Goal: Transaction & Acquisition: Purchase product/service

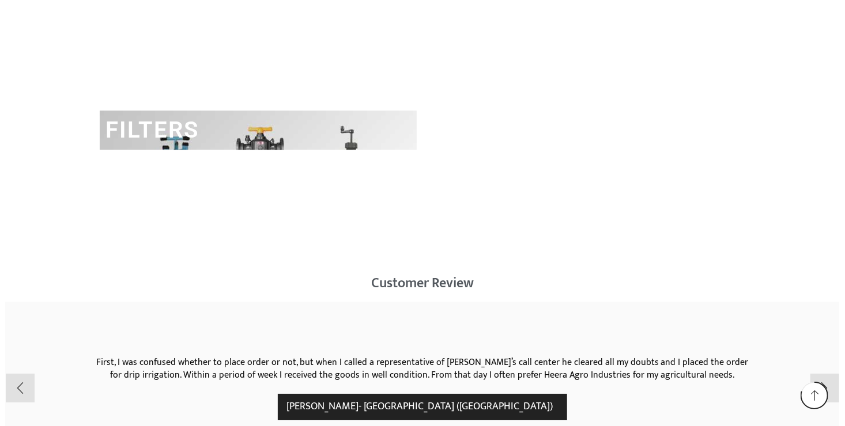
drag, startPoint x: 0, startPoint y: 0, endPoint x: 304, endPoint y: 173, distance: 349.3
click at [304, 173] on div "FILTERS" at bounding box center [258, 188] width 317 height 154
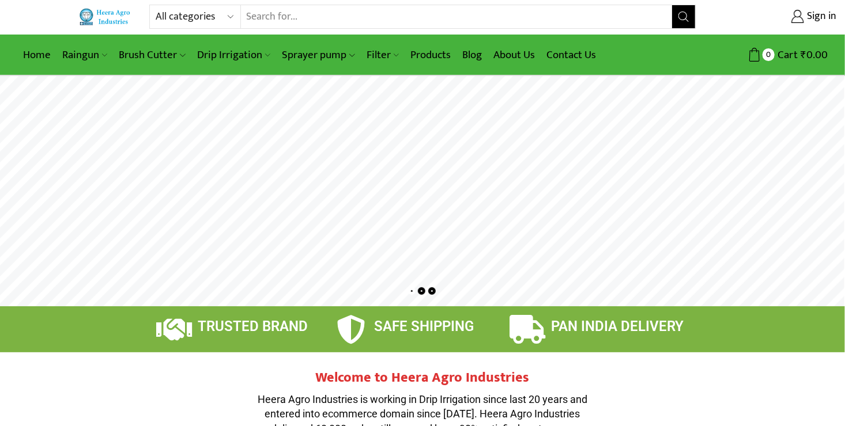
scroll to position [2, 0]
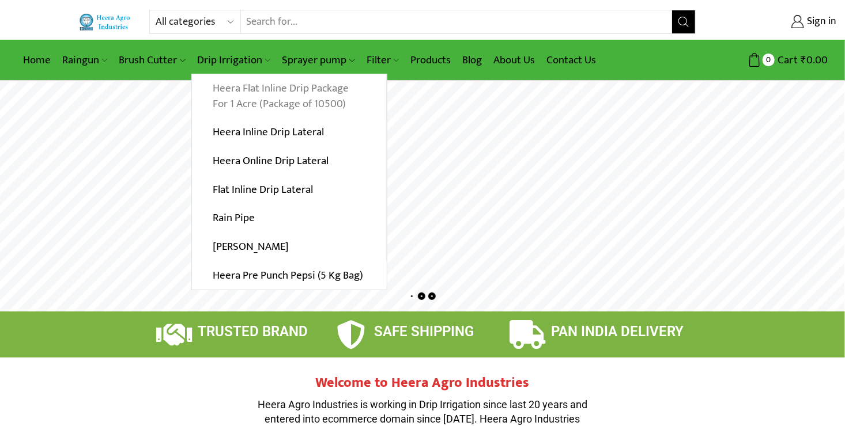
click at [258, 87] on link "Heera Flat Inline Drip Package For 1 Acre (Package of 10500)" at bounding box center [289, 96] width 194 height 44
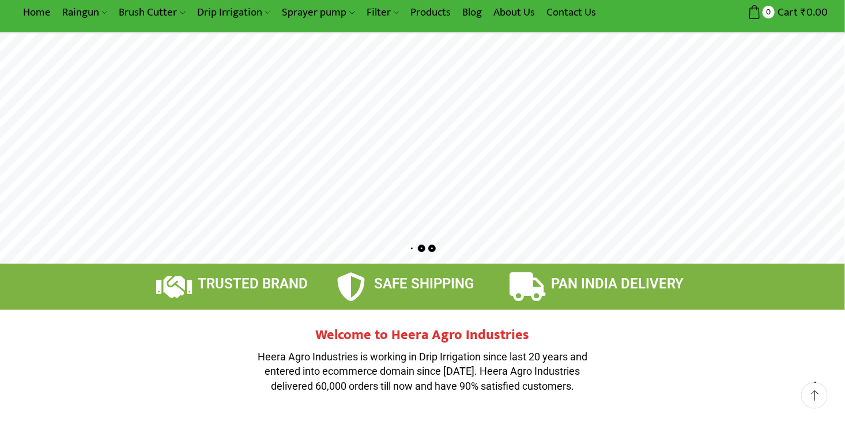
scroll to position [48, 0]
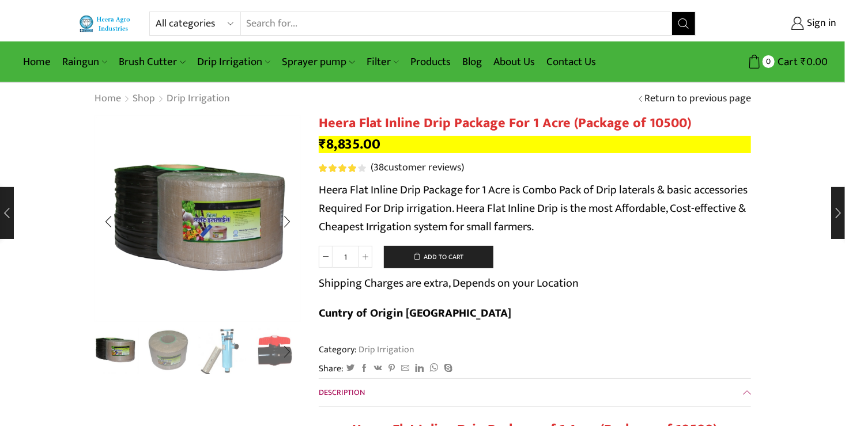
click at [162, 352] on img "2 / 10" at bounding box center [169, 351] width 48 height 48
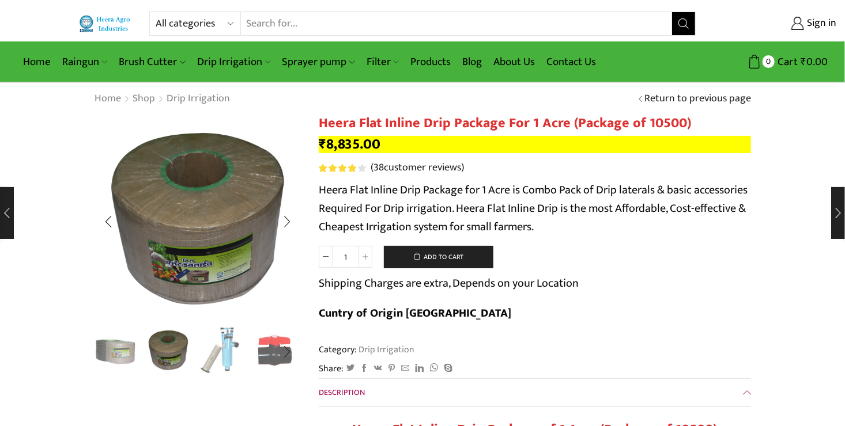
click at [226, 354] on img "3 / 10" at bounding box center [222, 351] width 48 height 48
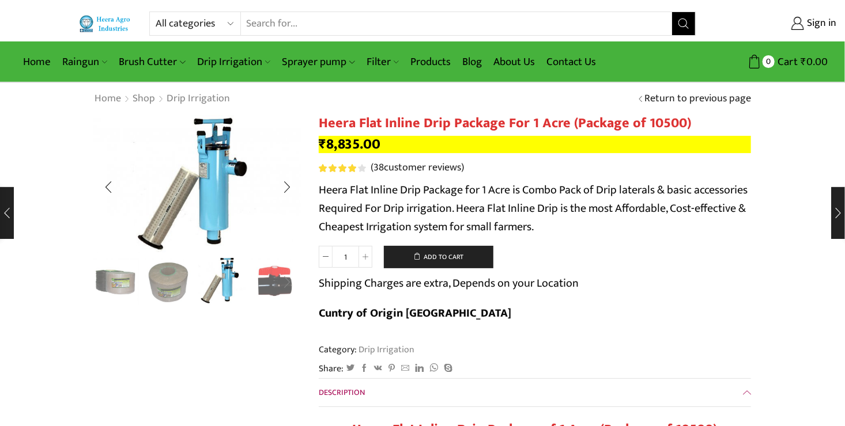
click at [286, 279] on div "Next slide" at bounding box center [286, 282] width 29 height 29
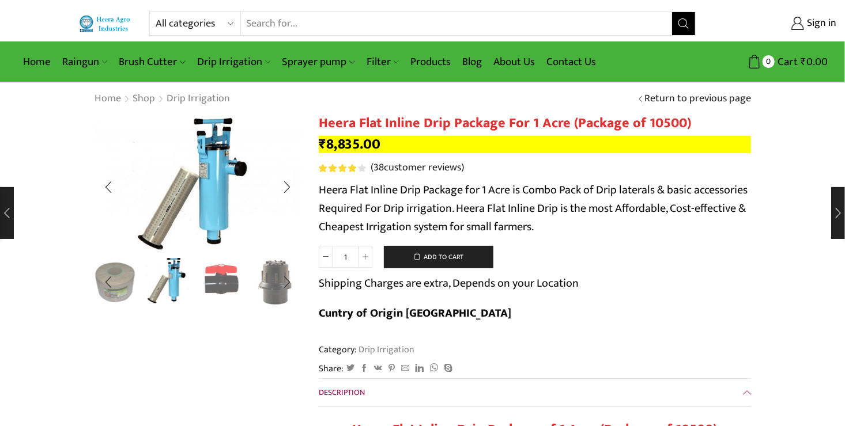
click at [221, 281] on img "4 / 10" at bounding box center [222, 281] width 48 height 48
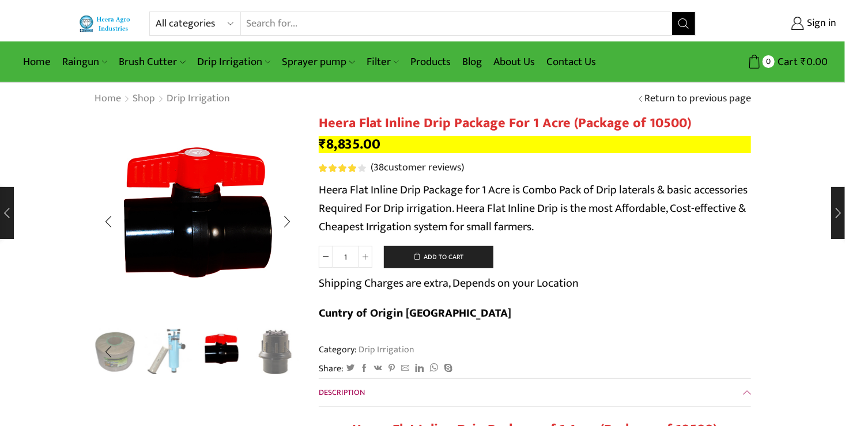
click at [278, 366] on div "Next slide" at bounding box center [286, 352] width 29 height 29
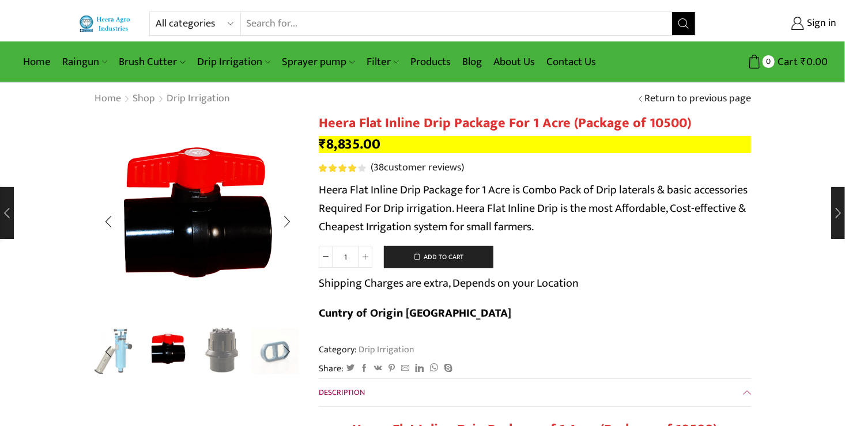
click at [235, 359] on img "5 / 10" at bounding box center [222, 351] width 48 height 48
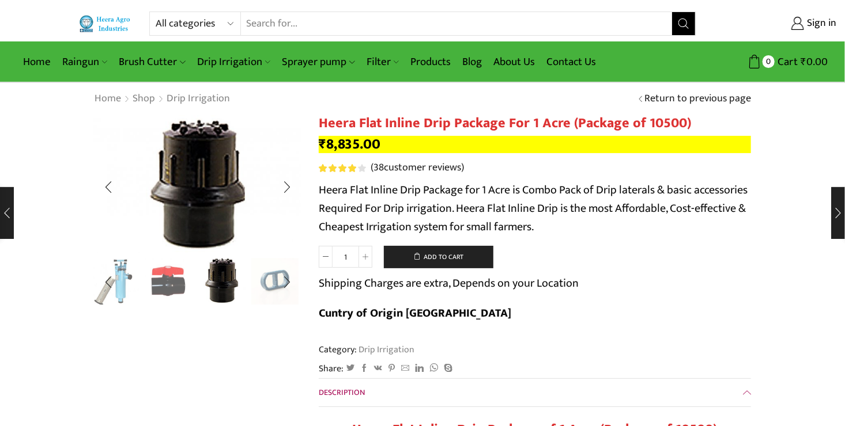
click at [272, 292] on img "6 / 10" at bounding box center [275, 281] width 48 height 48
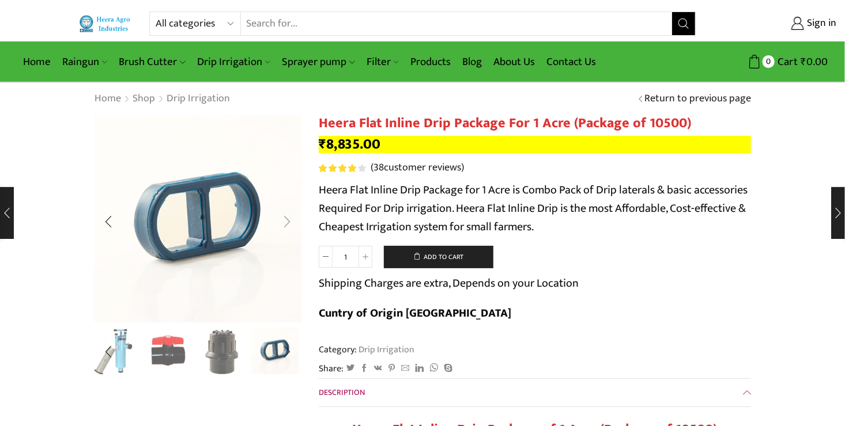
click at [291, 226] on div "Next slide" at bounding box center [286, 221] width 29 height 29
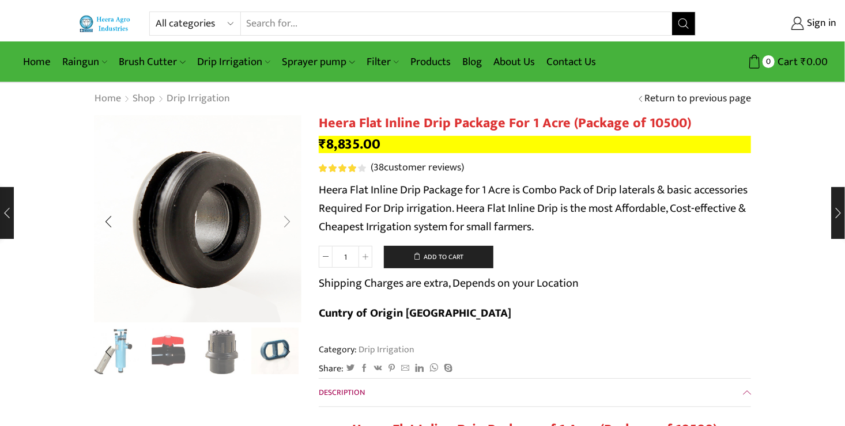
click at [289, 226] on div "Next slide" at bounding box center [286, 221] width 29 height 29
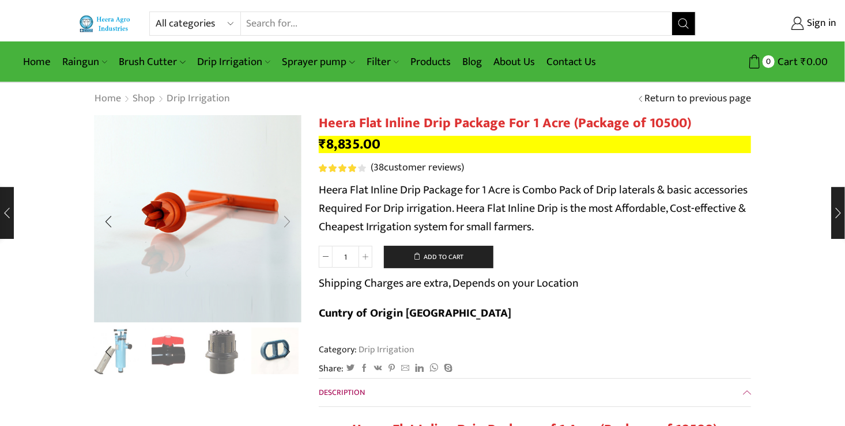
click at [289, 226] on div "Next slide" at bounding box center [286, 221] width 29 height 29
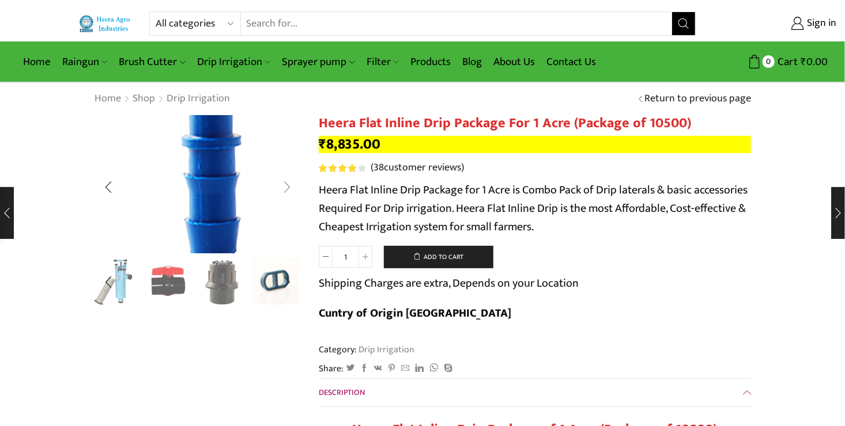
click at [289, 226] on img "9 / 10" at bounding box center [210, 164] width 308 height 205
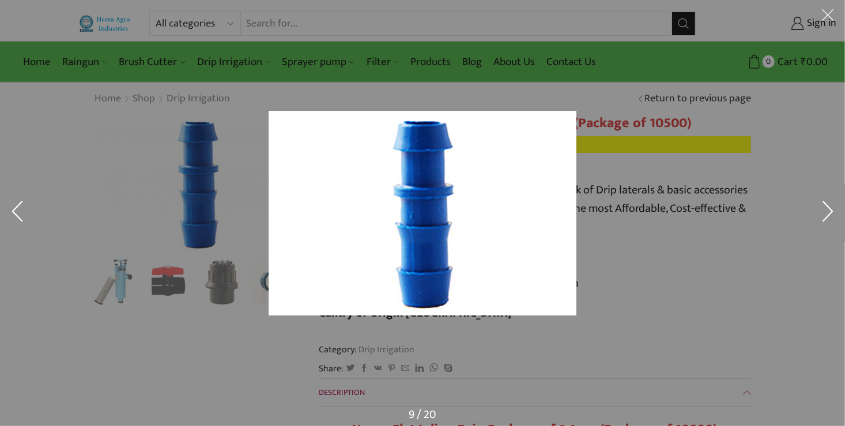
click at [221, 325] on div at bounding box center [422, 213] width 845 height 426
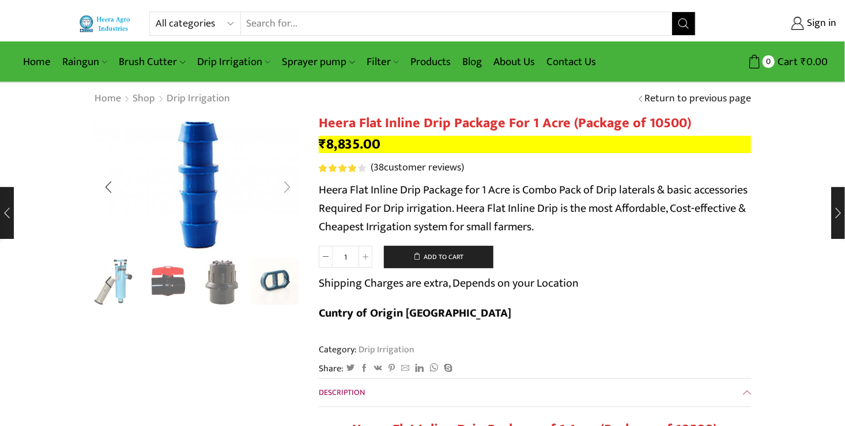
click at [287, 187] on div "Next slide" at bounding box center [286, 187] width 29 height 29
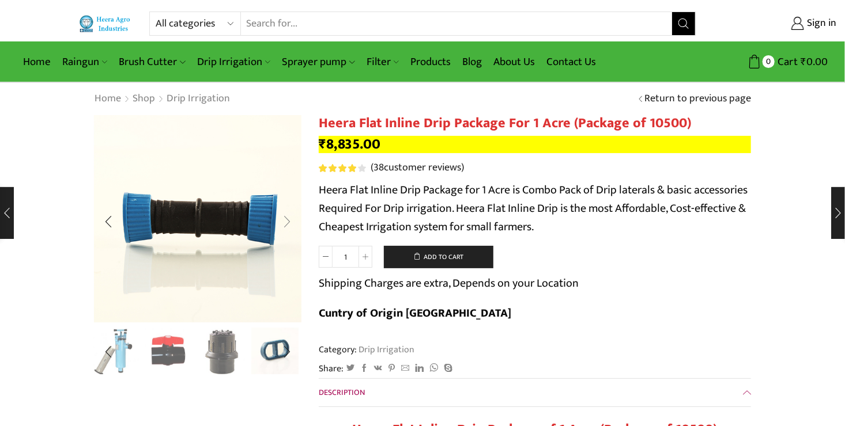
click at [287, 221] on div "Next slide" at bounding box center [286, 221] width 29 height 29
